Goal: Submit feedback/report problem: Submit feedback/report problem

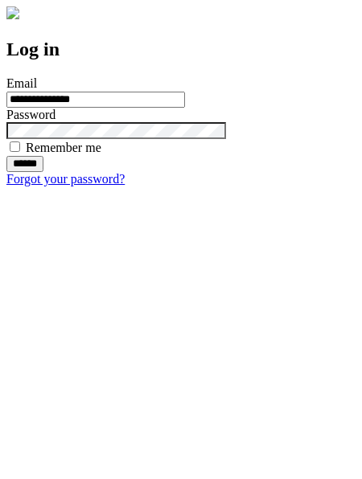
click at [43, 172] on input "******" at bounding box center [24, 164] width 37 height 16
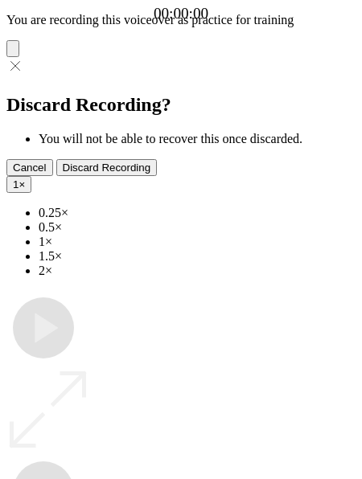
type input "**********"
